Goal: Task Accomplishment & Management: Use online tool/utility

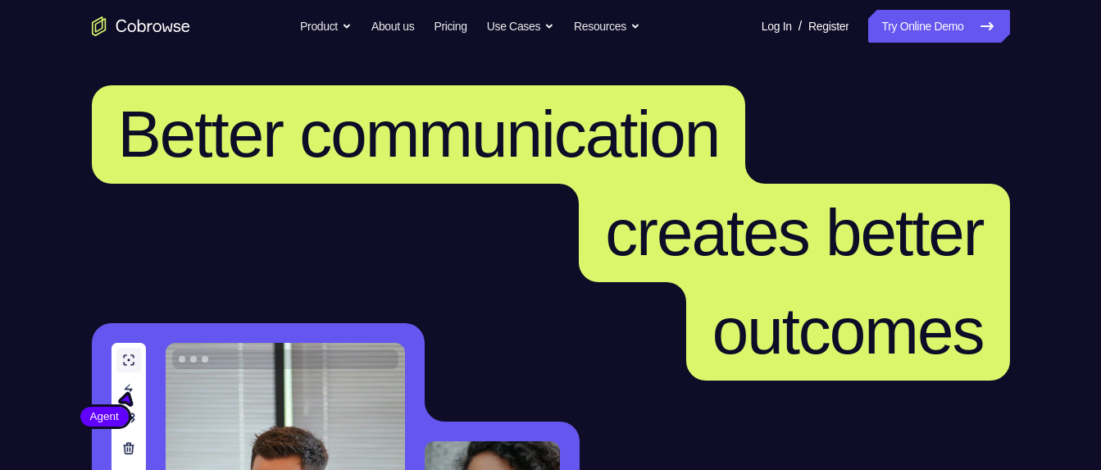
click at [926, 36] on link "Try Online Demo" at bounding box center [938, 26] width 141 height 33
click at [908, 36] on link "Try Online Demo" at bounding box center [938, 26] width 141 height 33
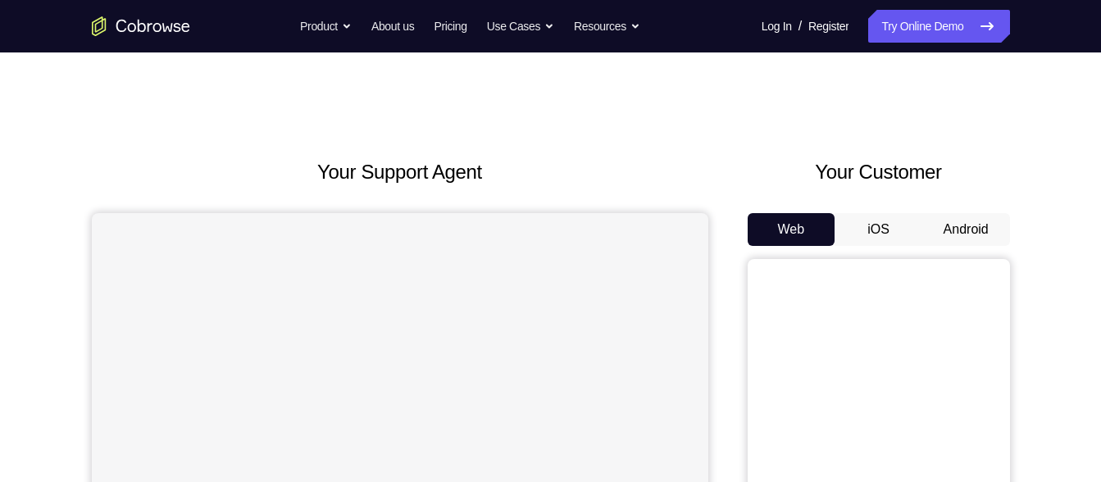
click at [983, 229] on button "Android" at bounding box center [966, 229] width 88 height 33
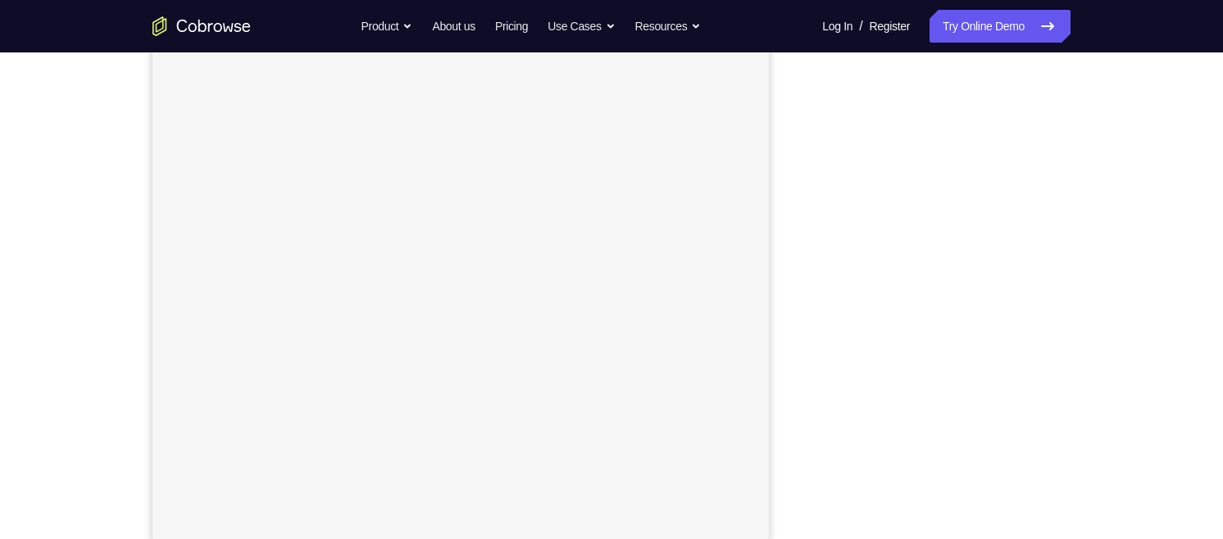
scroll to position [218, 0]
